Goal: Task Accomplishment & Management: Use online tool/utility

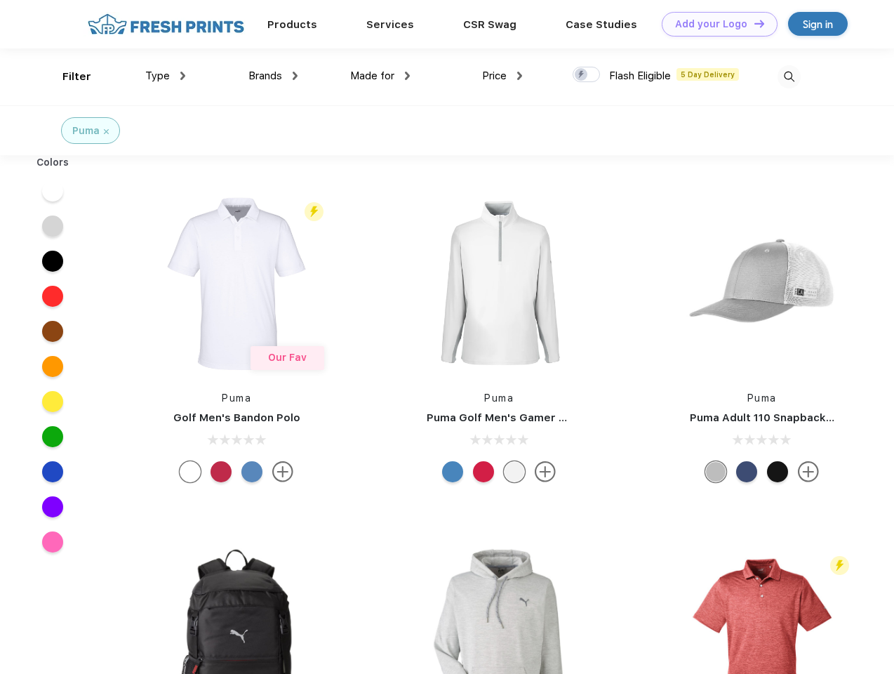
click at [715, 24] on link "Add your Logo Design Tool" at bounding box center [720, 24] width 116 height 25
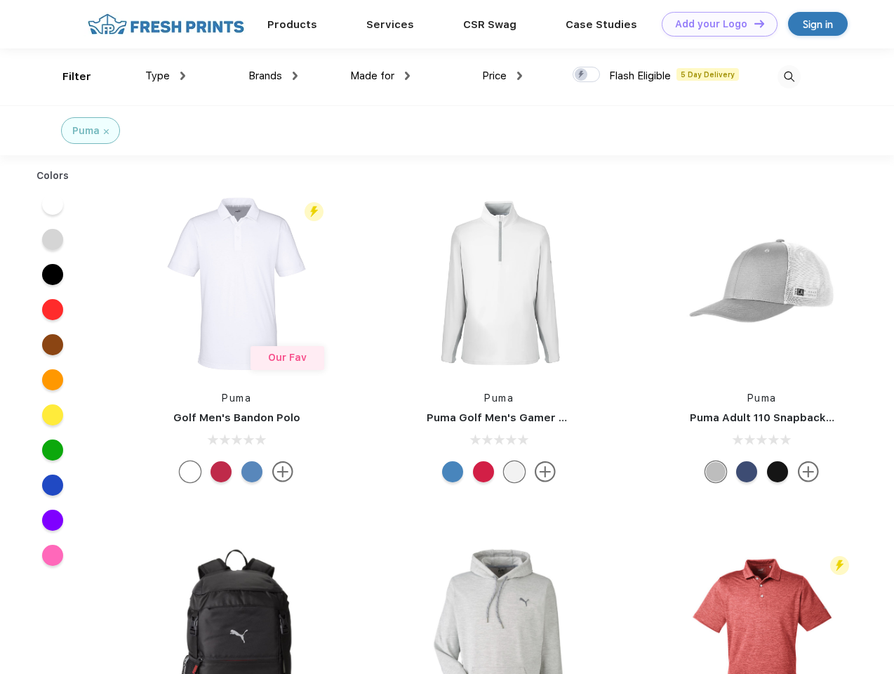
click at [0, 0] on div "Design Tool" at bounding box center [0, 0] width 0 height 0
click at [753, 23] on link "Add your Logo Design Tool" at bounding box center [720, 24] width 116 height 25
click at [67, 77] on div "Filter" at bounding box center [76, 77] width 29 height 16
click at [166, 76] on span "Type" at bounding box center [157, 75] width 25 height 13
click at [273, 76] on span "Brands" at bounding box center [266, 75] width 34 height 13
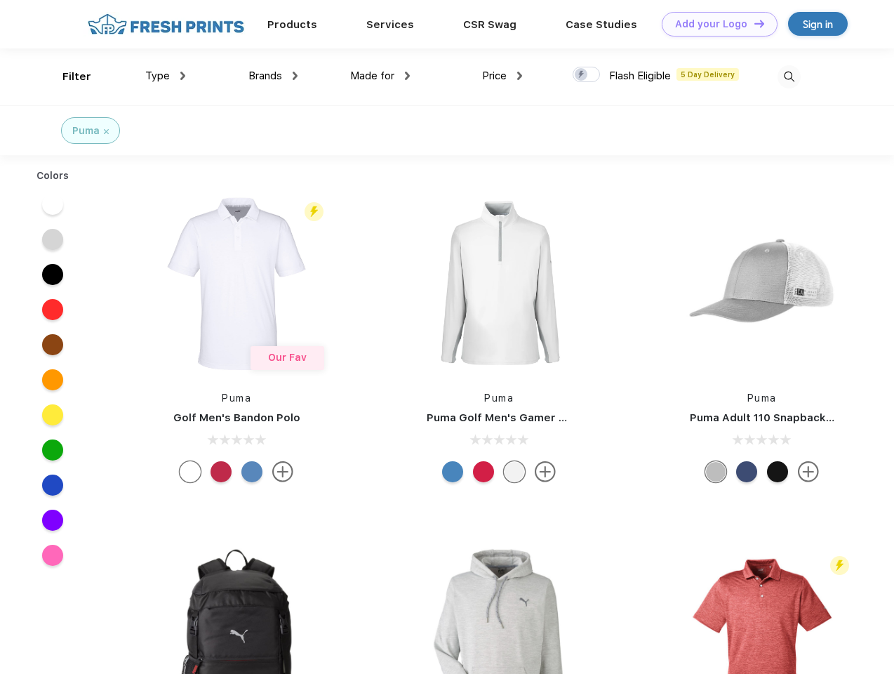
click at [380, 76] on span "Made for" at bounding box center [372, 75] width 44 height 13
click at [503, 76] on span "Price" at bounding box center [494, 75] width 25 height 13
click at [587, 75] on div at bounding box center [586, 74] width 27 height 15
click at [582, 75] on input "checkbox" at bounding box center [577, 70] width 9 height 9
click at [789, 77] on img at bounding box center [789, 76] width 23 height 23
